Goal: Task Accomplishment & Management: Manage account settings

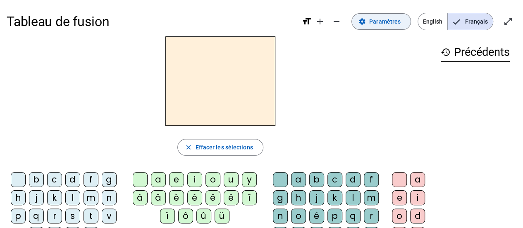
click at [379, 17] on span "Paramètres" at bounding box center [385, 22] width 31 height 10
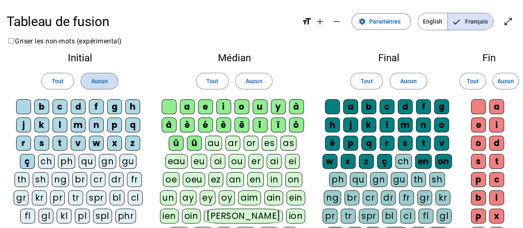
click at [97, 77] on span "Aucun" at bounding box center [99, 81] width 17 height 10
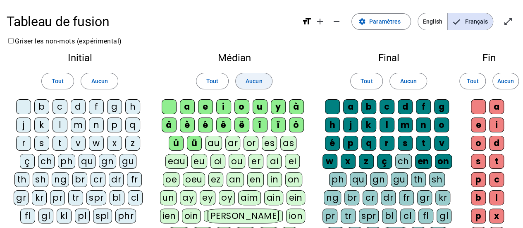
click at [245, 85] on span at bounding box center [254, 81] width 36 height 20
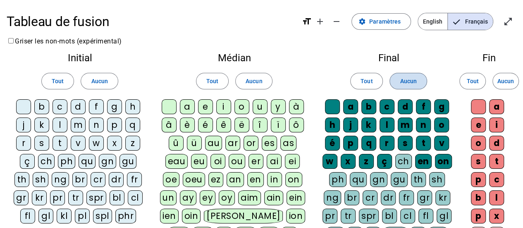
click at [418, 85] on span at bounding box center [408, 81] width 36 height 20
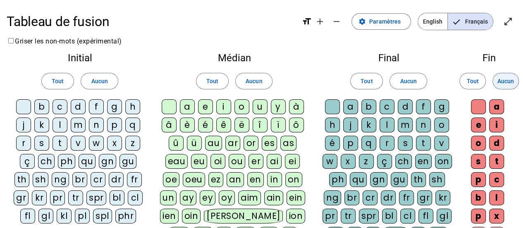
click at [506, 83] on span "Aucun" at bounding box center [506, 81] width 17 height 10
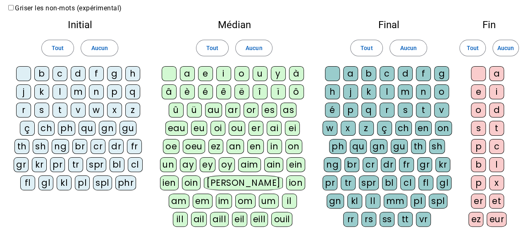
scroll to position [17, 0]
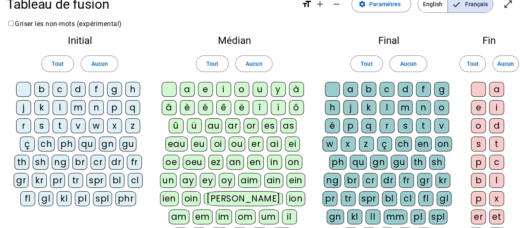
click at [41, 86] on div "b" at bounding box center [41, 89] width 15 height 15
click at [59, 89] on div "c" at bounding box center [60, 89] width 15 height 15
click at [84, 89] on div "d" at bounding box center [78, 89] width 15 height 15
click at [79, 109] on div "m" at bounding box center [78, 107] width 15 height 15
click at [93, 109] on div "n" at bounding box center [96, 107] width 15 height 15
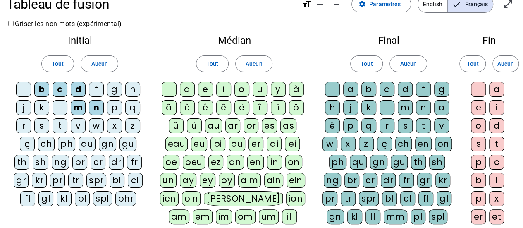
click at [111, 108] on div "p" at bounding box center [114, 107] width 15 height 15
click at [37, 129] on div "s" at bounding box center [41, 125] width 15 height 15
click at [79, 129] on div "v" at bounding box center [78, 125] width 15 height 15
click at [190, 94] on div "a" at bounding box center [187, 89] width 15 height 15
click at [259, 91] on div "u" at bounding box center [260, 89] width 15 height 15
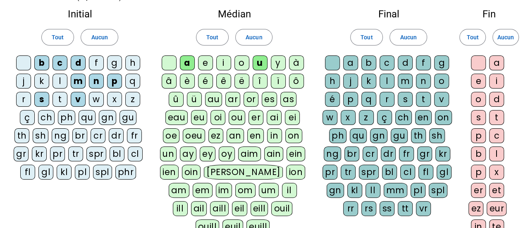
scroll to position [46, 0]
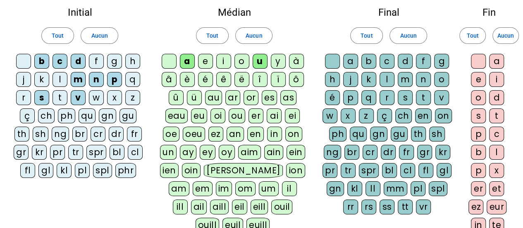
click at [388, 98] on div "r" at bounding box center [387, 97] width 15 height 15
click at [386, 62] on div "c" at bounding box center [387, 61] width 15 height 15
click at [389, 77] on div "l" at bounding box center [387, 79] width 15 height 15
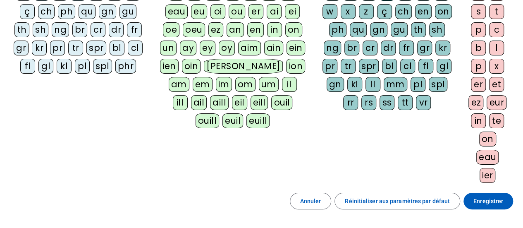
scroll to position [150, 0]
click at [479, 198] on span "Enregistrer" at bounding box center [489, 201] width 30 height 10
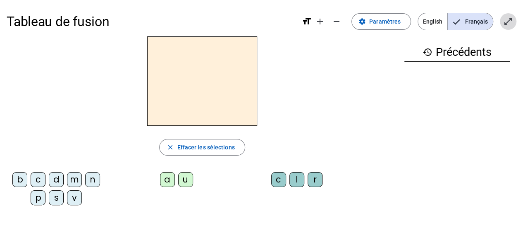
click at [504, 19] on mat-icon "open_in_full" at bounding box center [509, 22] width 10 height 10
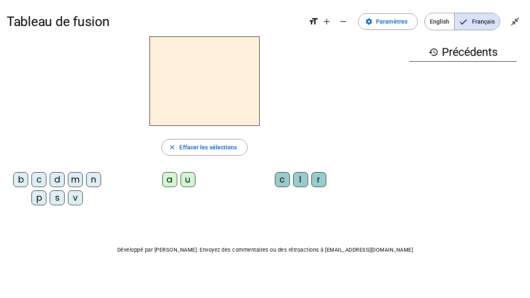
click at [41, 202] on div "p" at bounding box center [38, 197] width 15 height 15
click at [165, 180] on div "a" at bounding box center [169, 179] width 15 height 15
click at [314, 179] on div "r" at bounding box center [318, 179] width 15 height 15
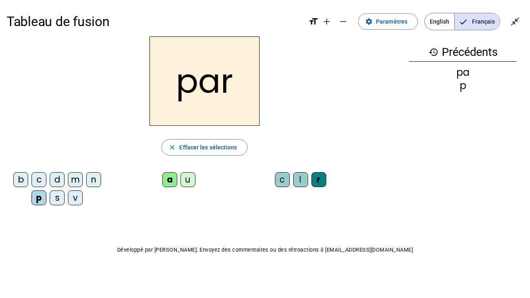
click at [43, 196] on div "p" at bounding box center [38, 197] width 15 height 15
click at [39, 180] on div "c" at bounding box center [38, 179] width 15 height 15
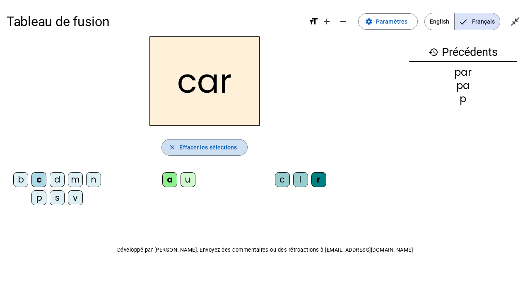
click at [187, 143] on span "Effacer les sélections" at bounding box center [208, 147] width 58 height 10
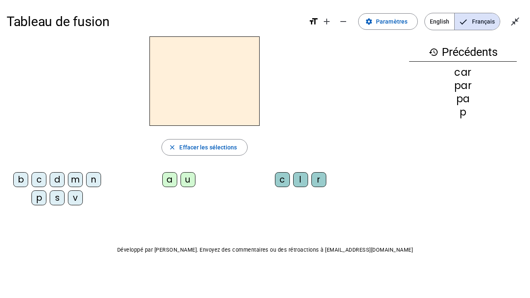
click at [433, 52] on mat-icon "history" at bounding box center [433, 52] width 10 height 10
